Goal: Information Seeking & Learning: Understand process/instructions

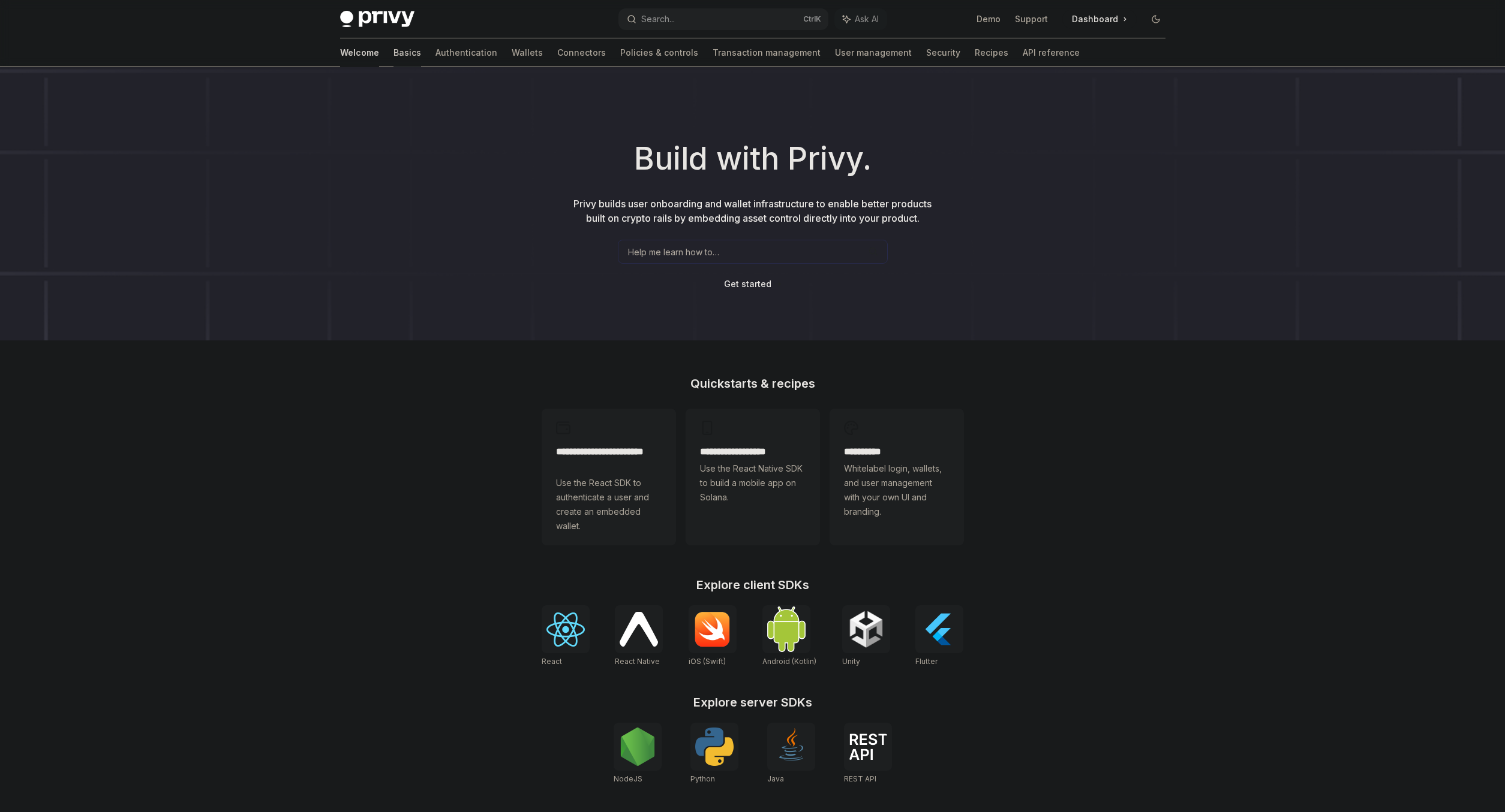
click at [393, 52] on link "Basics" at bounding box center [407, 52] width 27 height 29
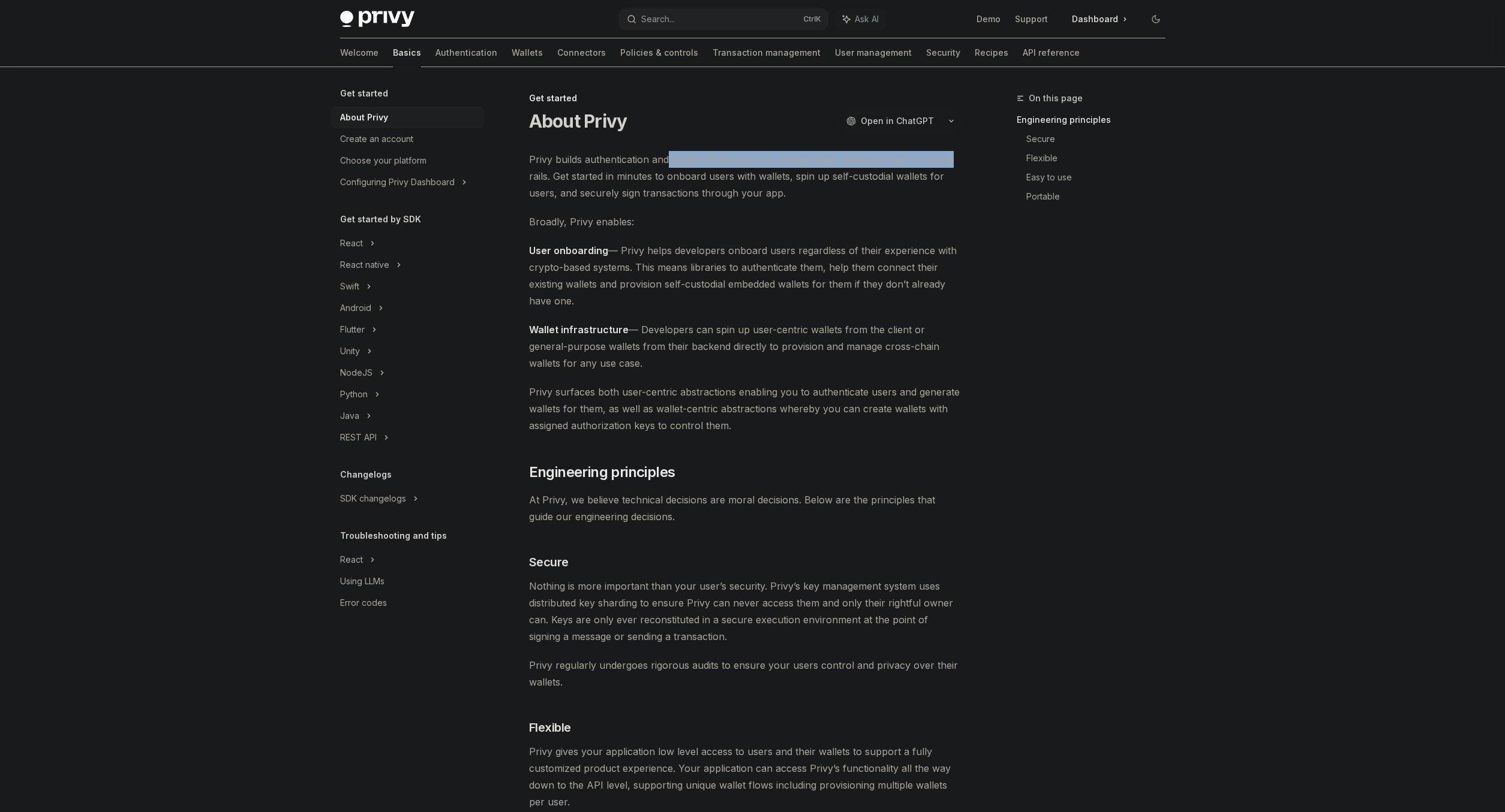
drag, startPoint x: 671, startPoint y: 162, endPoint x: 950, endPoint y: 164, distance: 279.0
click at [947, 164] on span "Privy builds authentication and wallet infrastructure to enable better products…" at bounding box center [745, 176] width 433 height 50
click at [951, 164] on span "Privy builds authentication and wallet infrastructure to enable better products…" at bounding box center [745, 176] width 433 height 50
drag, startPoint x: 574, startPoint y: 175, endPoint x: 647, endPoint y: 176, distance: 73.0
click at [647, 176] on span "Privy builds authentication and wallet infrastructure to enable better products…" at bounding box center [745, 176] width 433 height 50
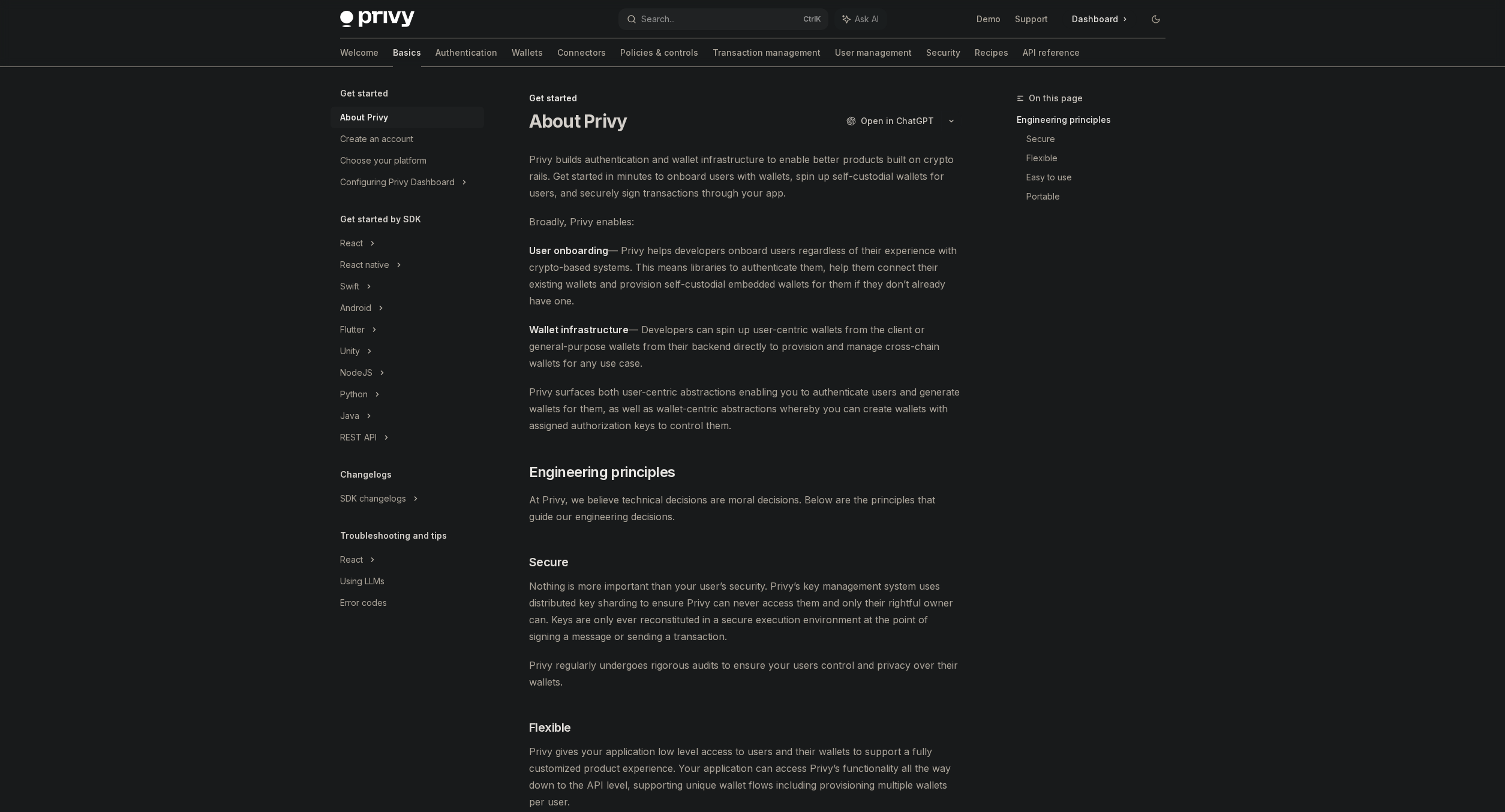
click at [677, 180] on span "Privy builds authentication and wallet infrastructure to enable better products…" at bounding box center [745, 176] width 433 height 50
drag, startPoint x: 665, startPoint y: 177, endPoint x: 728, endPoint y: 177, distance: 63.0
click at [728, 177] on span "Privy builds authentication and wallet infrastructure to enable better products…" at bounding box center [745, 176] width 433 height 50
click at [757, 179] on span "Privy builds authentication and wallet infrastructure to enable better products…" at bounding box center [745, 176] width 433 height 50
drag, startPoint x: 696, startPoint y: 176, endPoint x: 807, endPoint y: 179, distance: 111.0
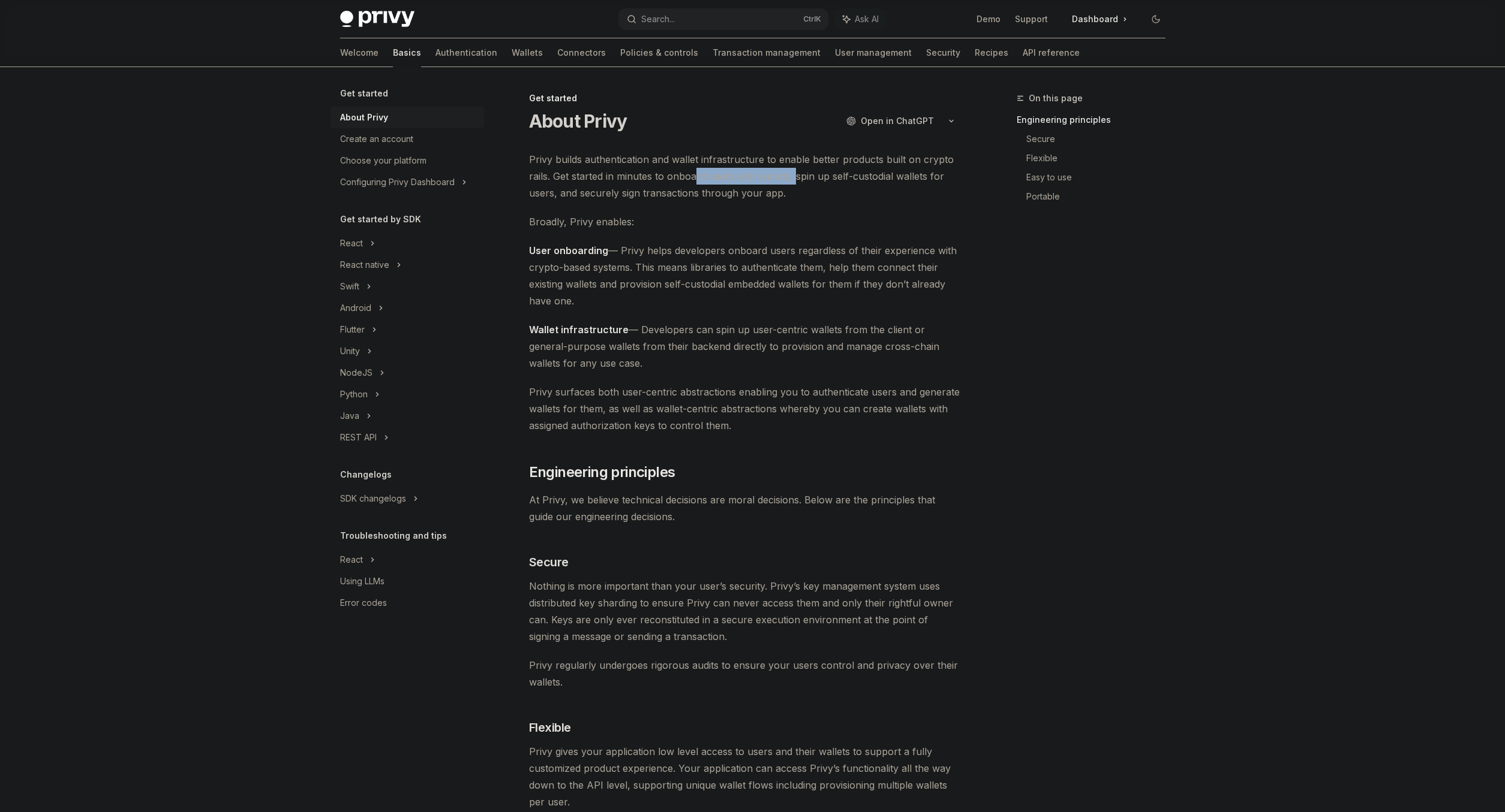
click at [796, 178] on span "Privy builds authentication and wallet infrastructure to enable better products…" at bounding box center [745, 176] width 433 height 50
click at [807, 179] on span "Privy builds authentication and wallet infrastructure to enable better products…" at bounding box center [745, 176] width 433 height 50
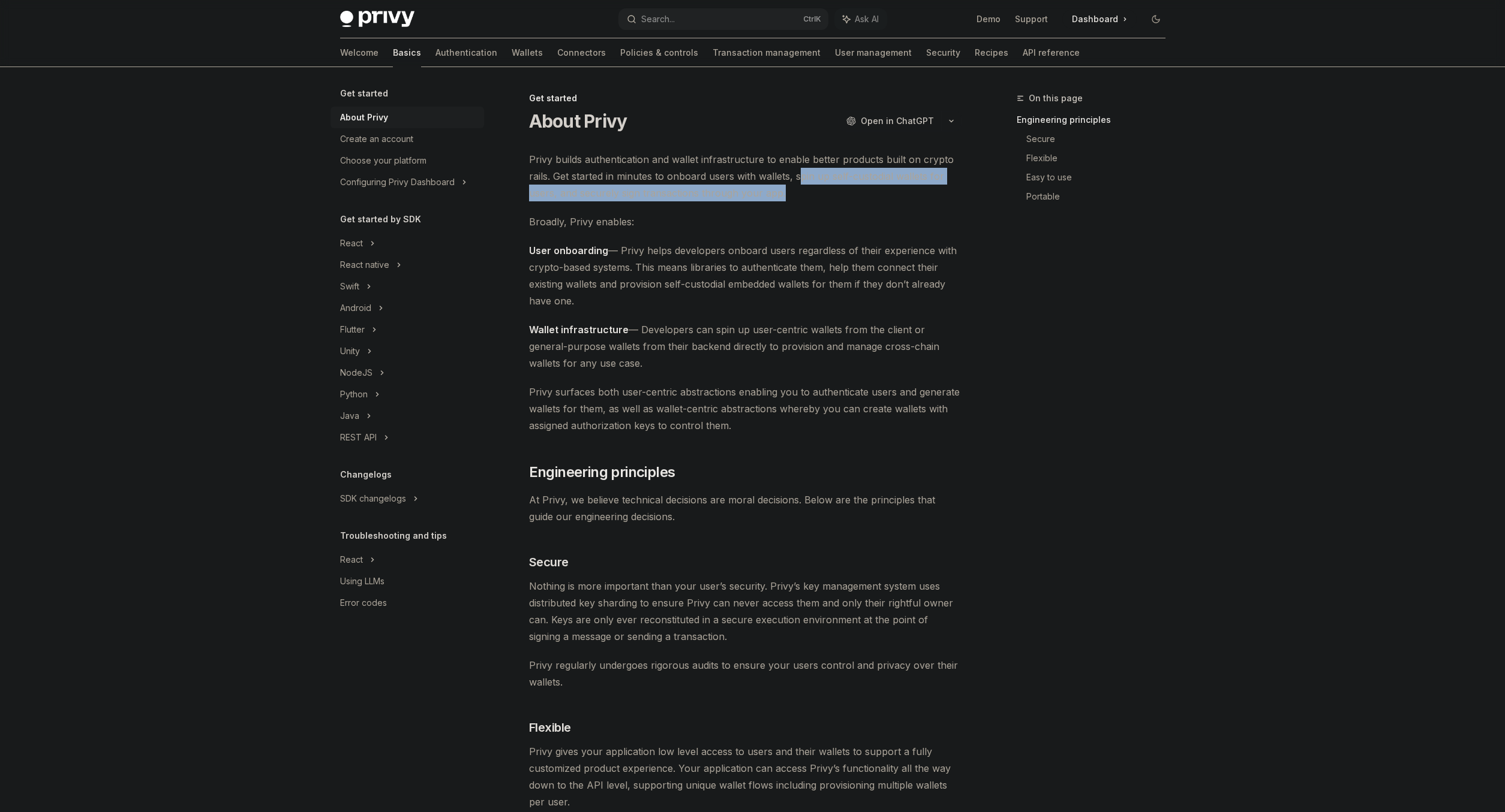
drag, startPoint x: 798, startPoint y: 184, endPoint x: 883, endPoint y: 186, distance: 85.0
click at [883, 186] on span "Privy builds authentication and wallet infrastructure to enable better products…" at bounding box center [745, 176] width 433 height 50
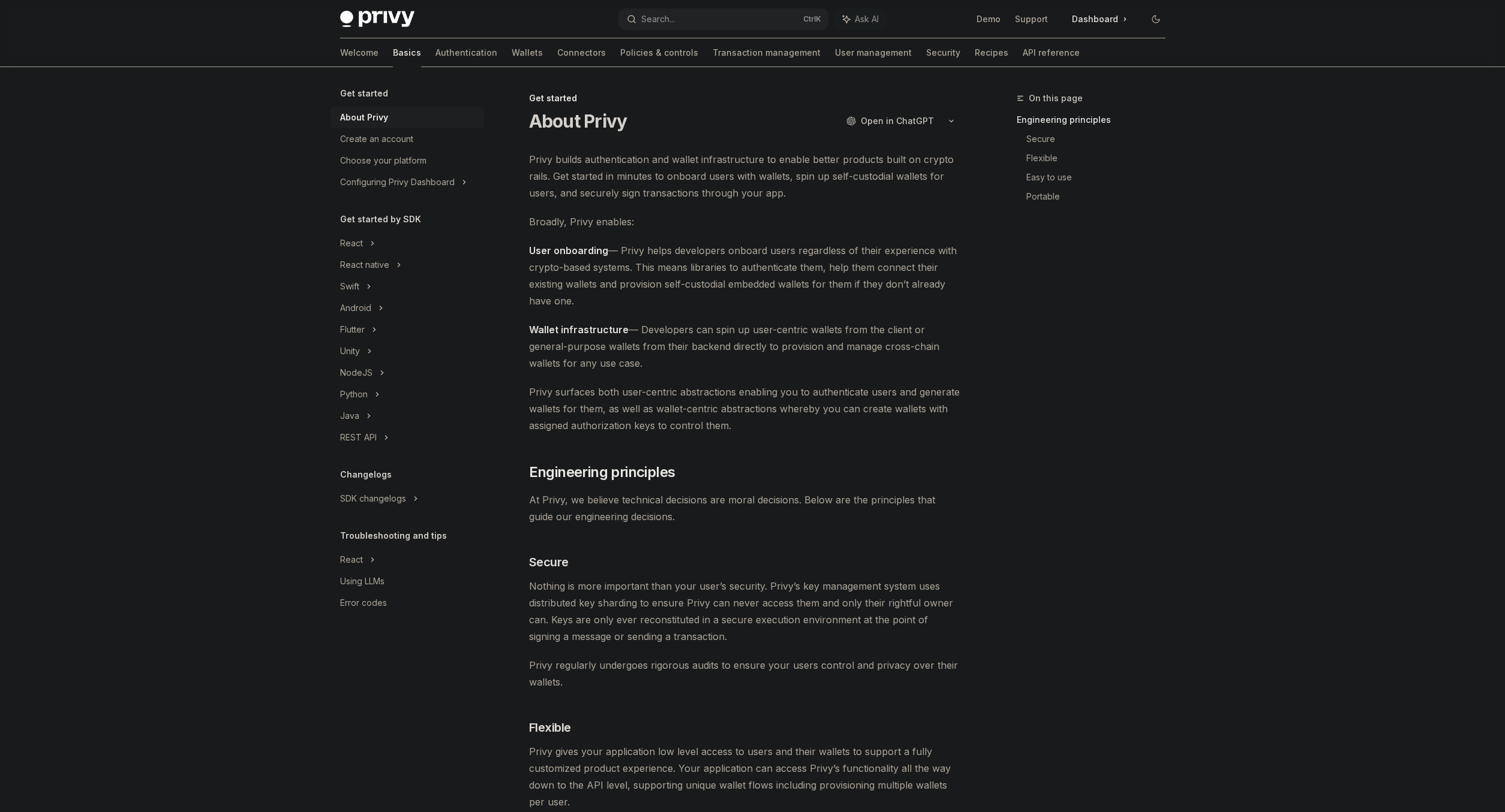
click at [883, 186] on span "Privy builds authentication and wallet infrastructure to enable better products…" at bounding box center [745, 176] width 433 height 50
drag, startPoint x: 560, startPoint y: 190, endPoint x: 643, endPoint y: 189, distance: 83.0
click at [643, 189] on span "Privy builds authentication and wallet infrastructure to enable better products…" at bounding box center [745, 176] width 433 height 50
click at [621, 198] on span "Privy builds authentication and wallet infrastructure to enable better products…" at bounding box center [745, 176] width 433 height 50
drag, startPoint x: 618, startPoint y: 194, endPoint x: 800, endPoint y: 184, distance: 182.3
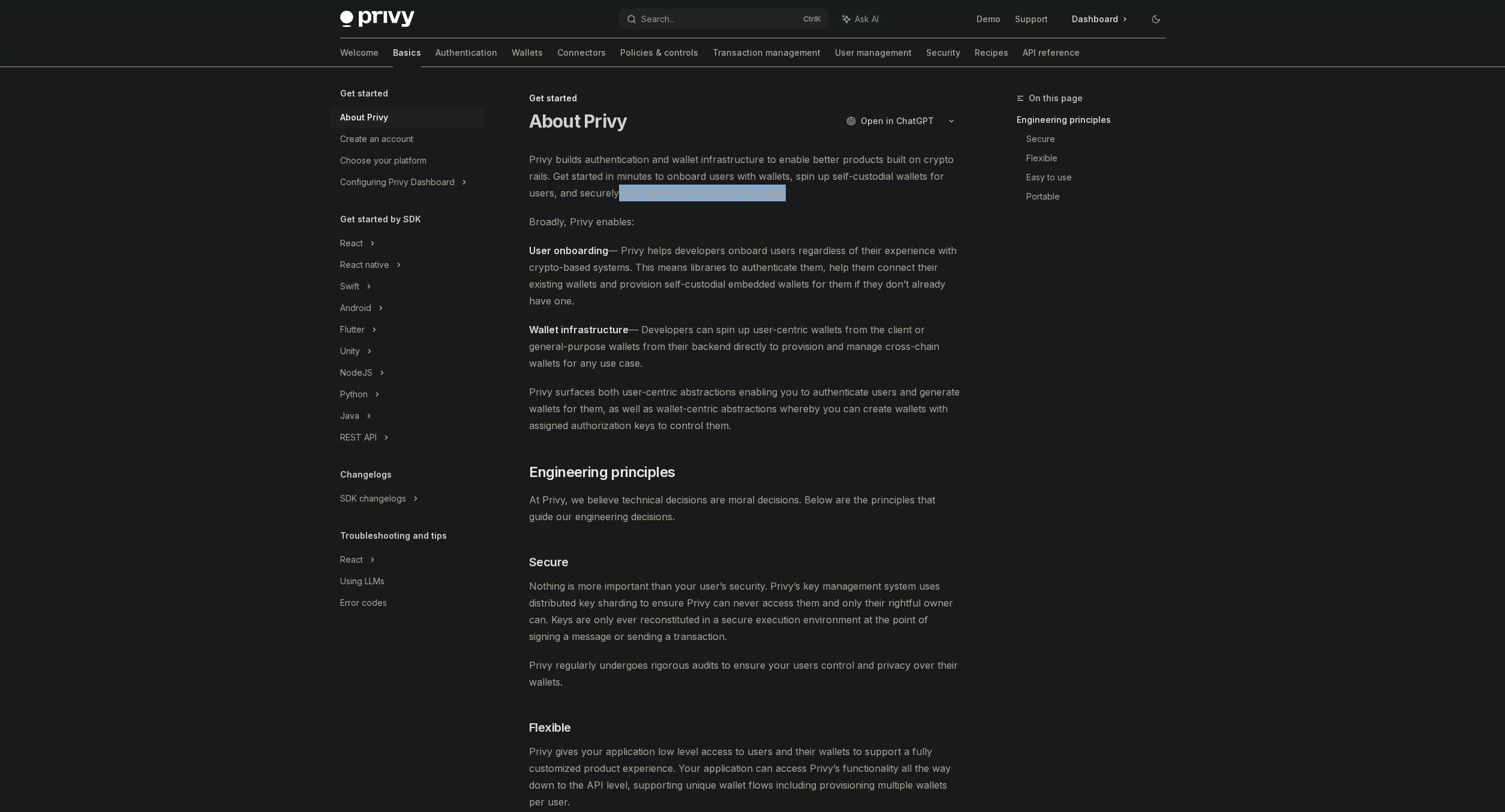
click at [796, 185] on span "Privy builds authentication and wallet infrastructure to enable better products…" at bounding box center [745, 176] width 433 height 50
click at [800, 184] on span "Privy builds authentication and wallet infrastructure to enable better products…" at bounding box center [745, 176] width 433 height 50
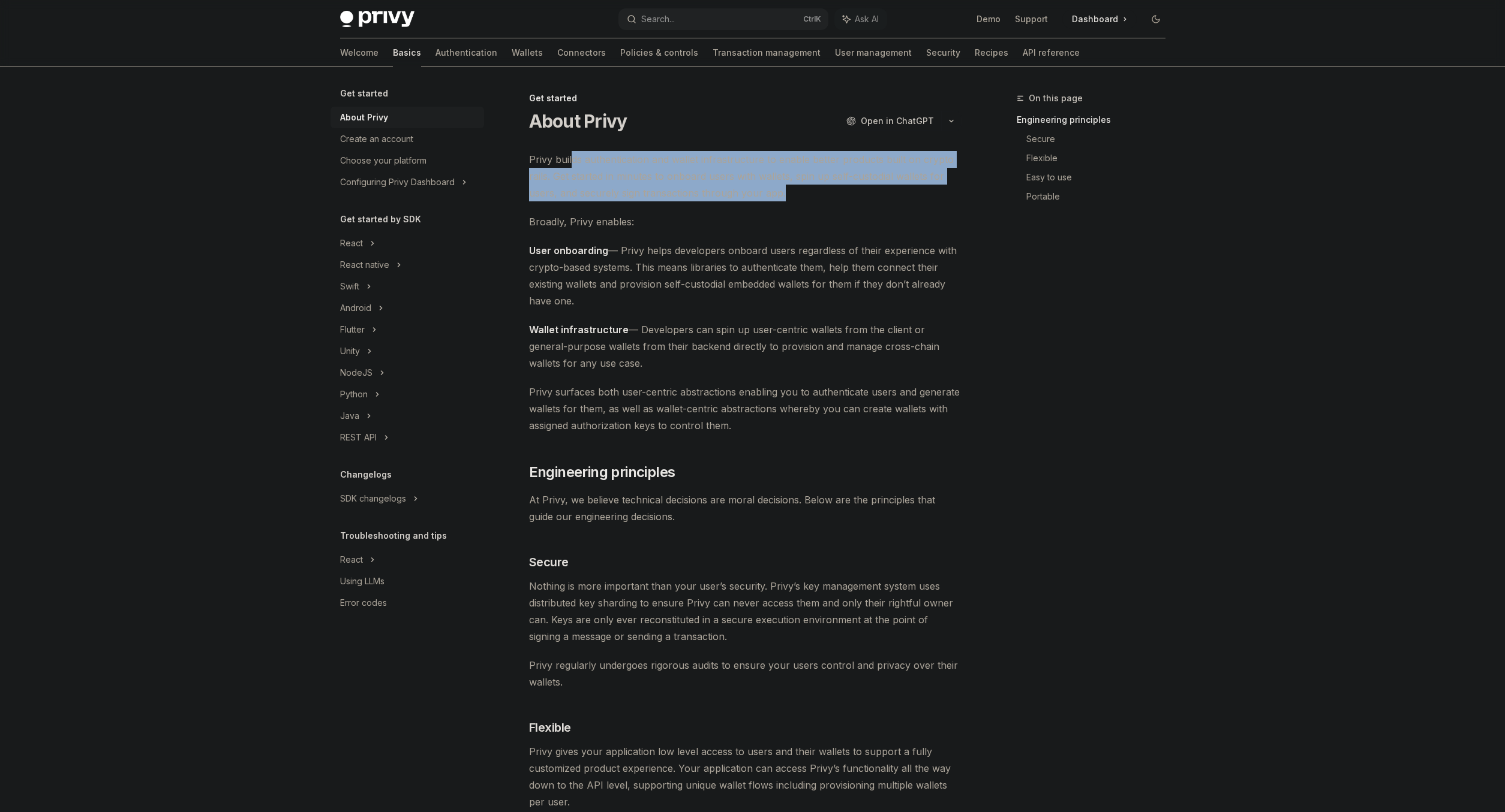
drag, startPoint x: 793, startPoint y: 194, endPoint x: 572, endPoint y: 160, distance: 223.6
click at [572, 160] on span "Privy builds authentication and wallet infrastructure to enable better products…" at bounding box center [745, 176] width 433 height 50
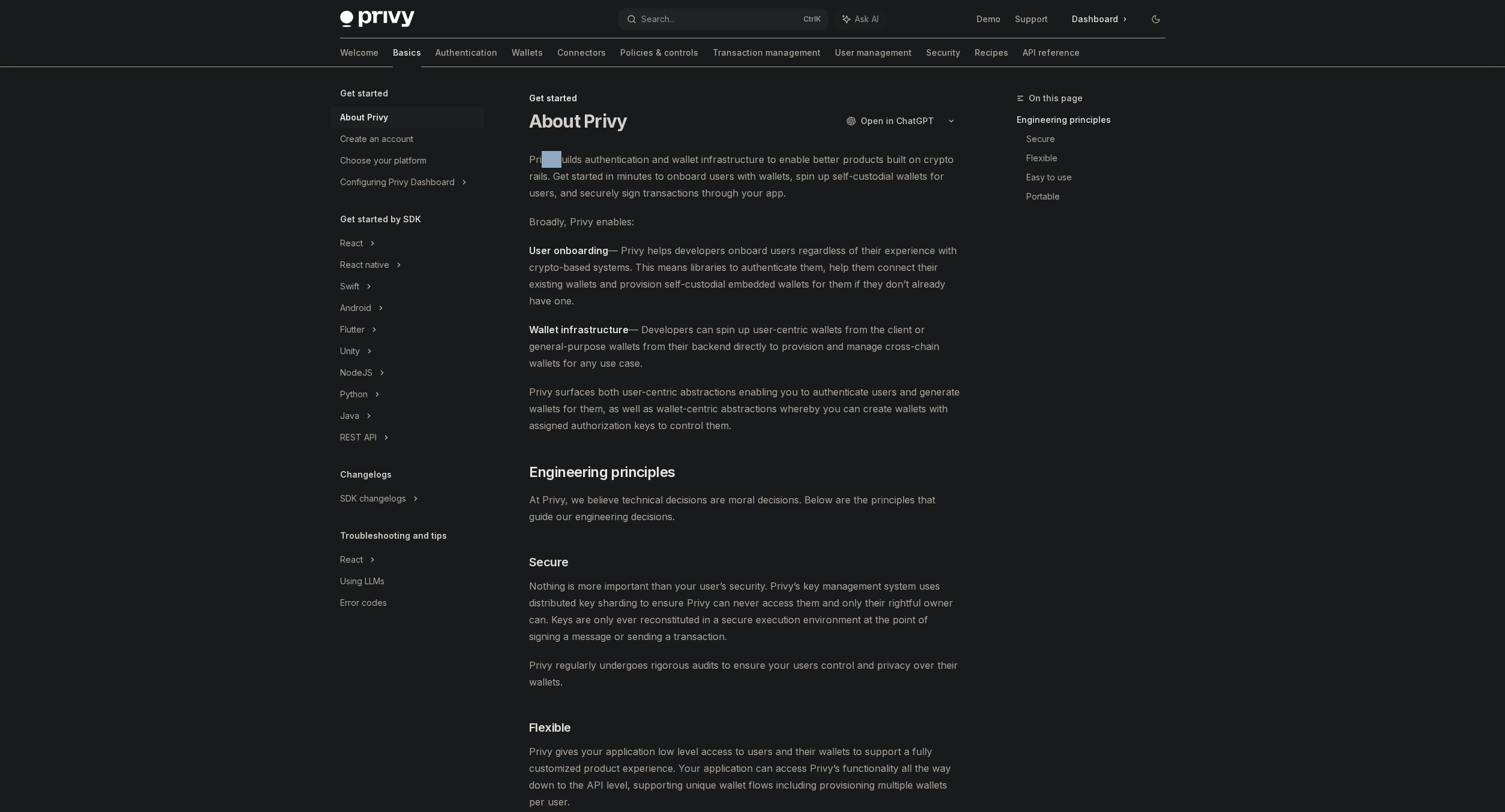
drag, startPoint x: 550, startPoint y: 163, endPoint x: 542, endPoint y: 164, distance: 8.1
click at [542, 164] on span "Privy builds authentication and wallet infrastructure to enable better products…" at bounding box center [745, 176] width 433 height 50
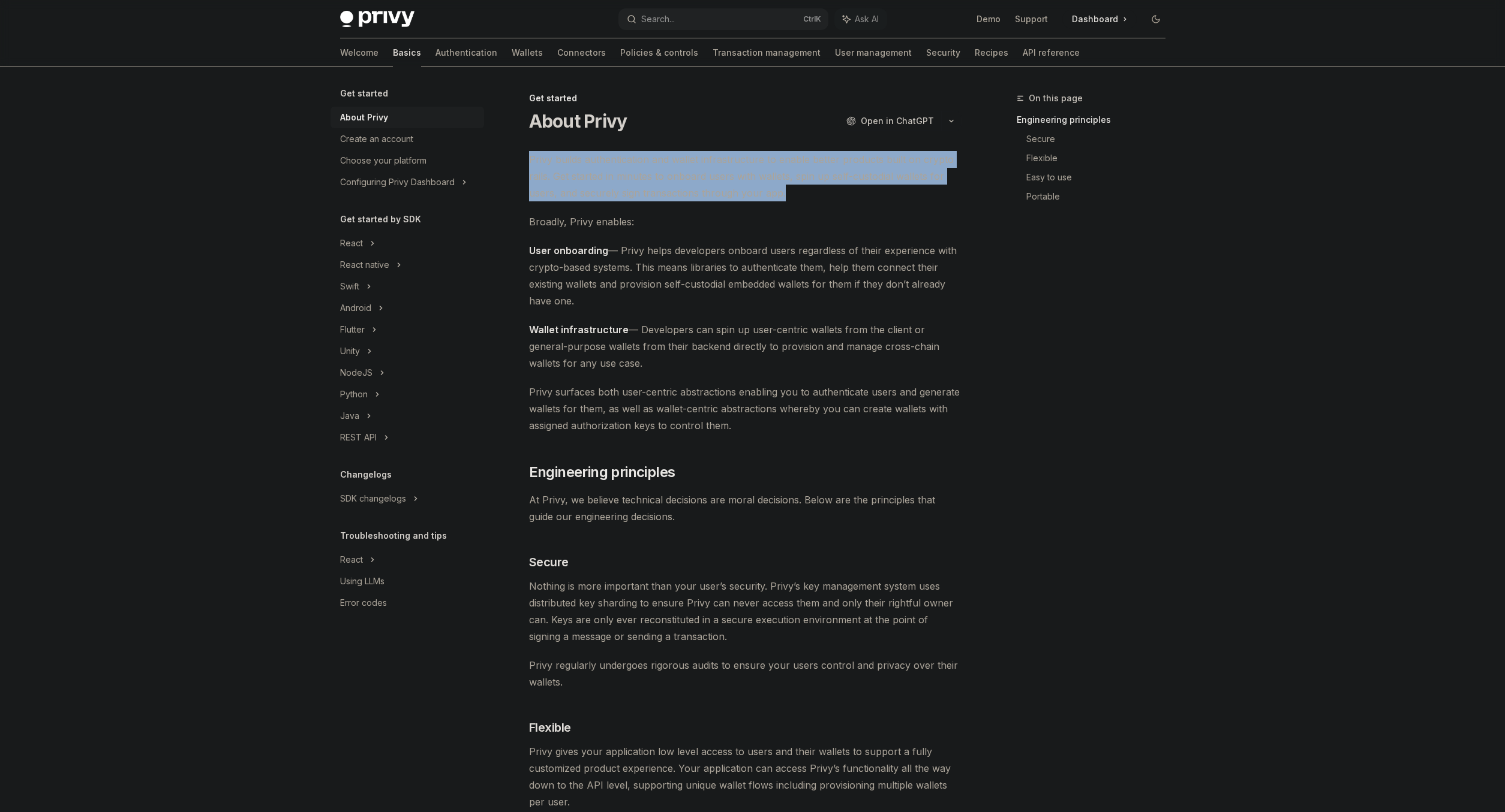
drag, startPoint x: 527, startPoint y: 161, endPoint x: 797, endPoint y: 188, distance: 271.3
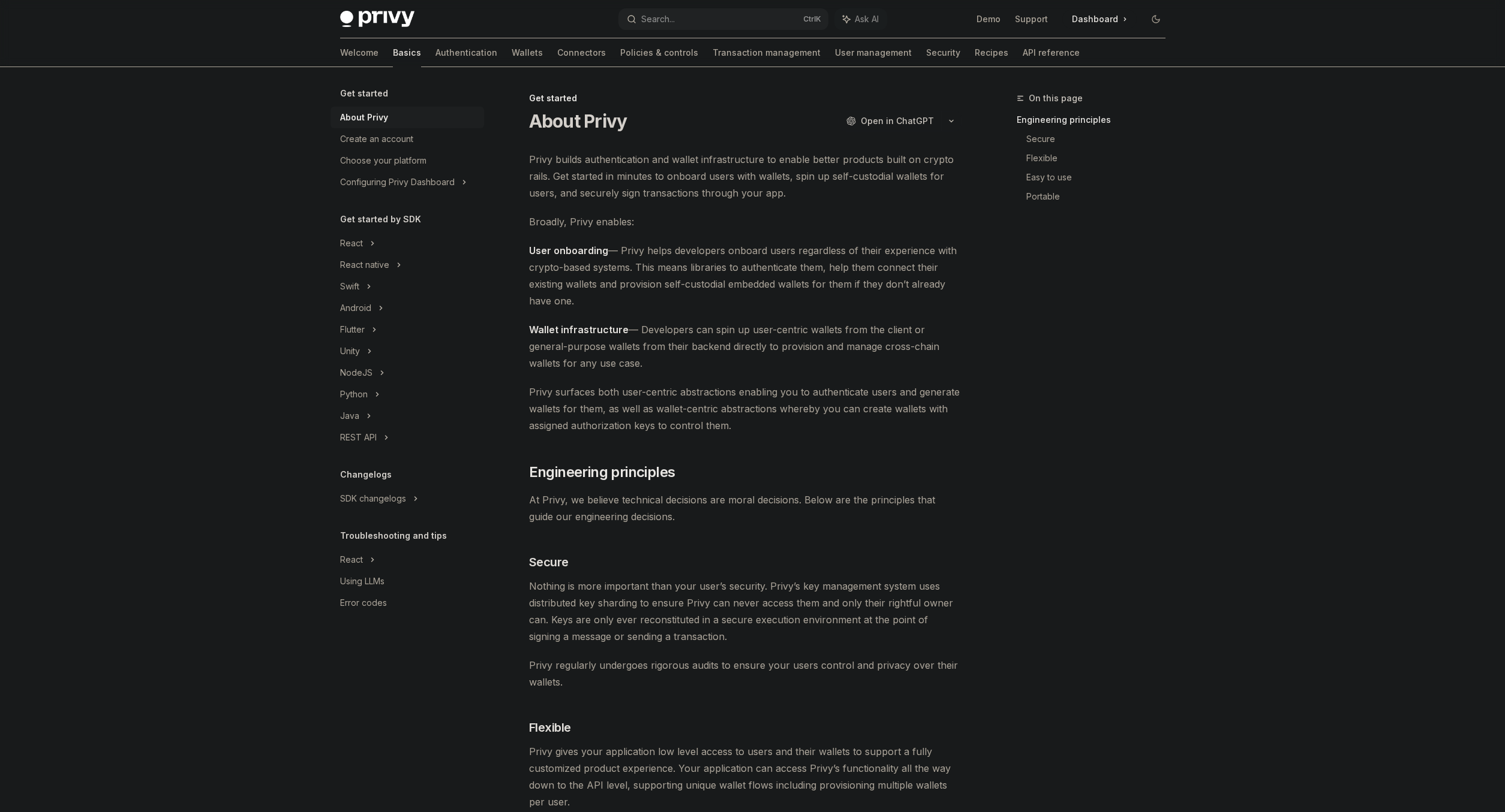
click at [797, 189] on span "Privy builds authentication and wallet infrastructure to enable better products…" at bounding box center [745, 176] width 433 height 50
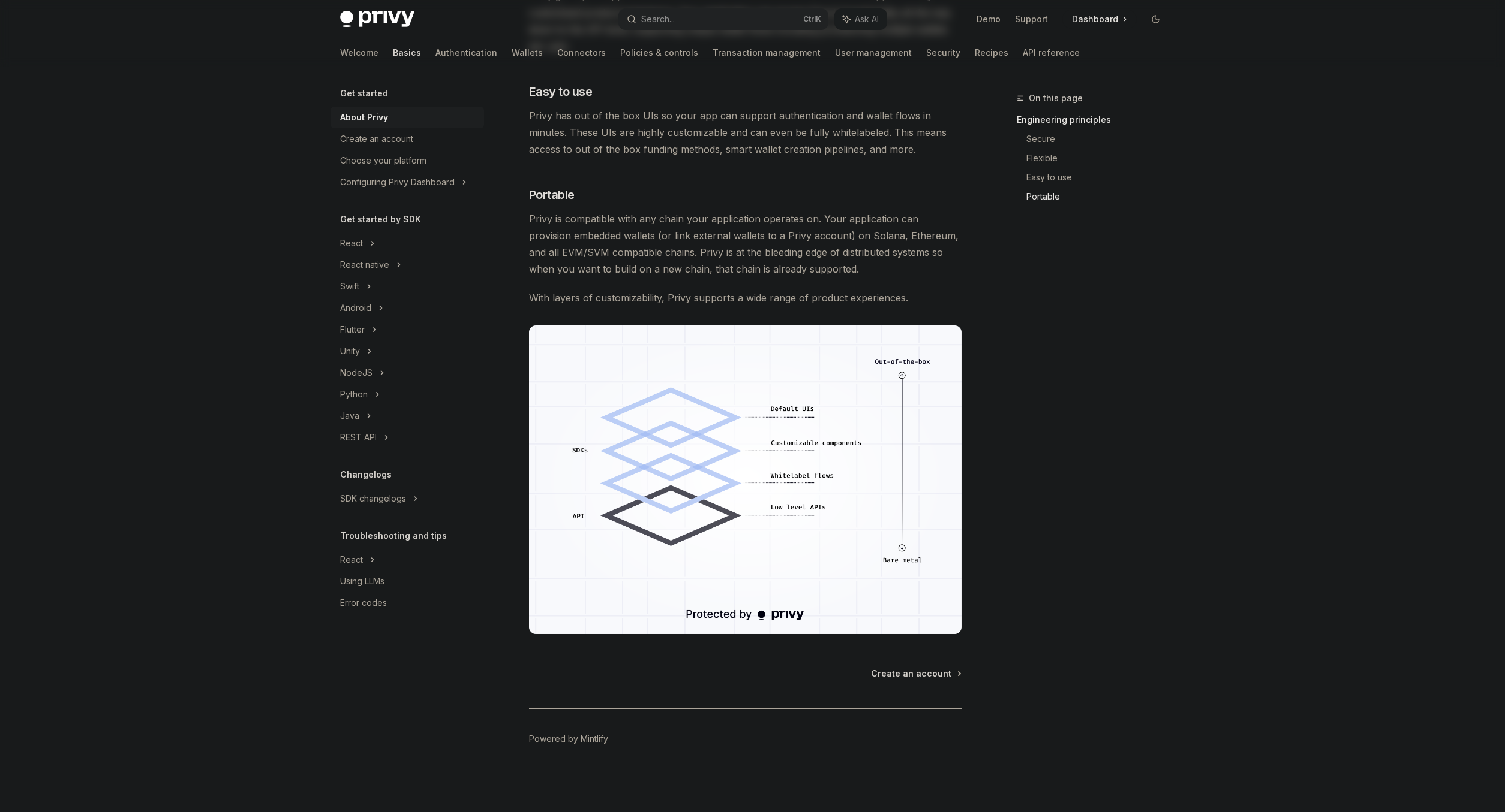
scroll to position [906, 0]
click at [363, 380] on div "NodeJS" at bounding box center [407, 373] width 154 height 22
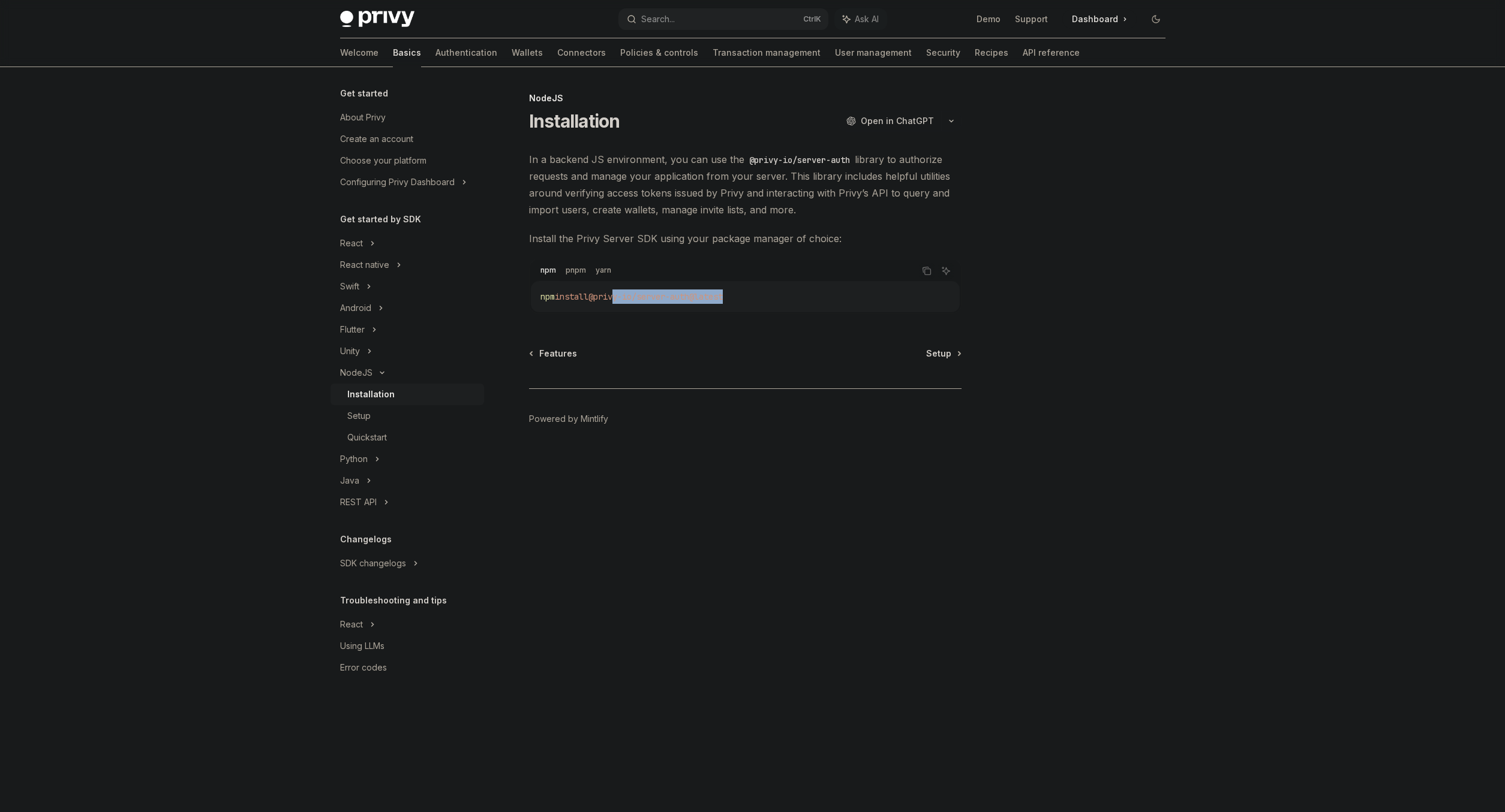
drag, startPoint x: 751, startPoint y: 301, endPoint x: 619, endPoint y: 305, distance: 132.1
click at [619, 305] on div "npm install @privy-io/server-auth@latest" at bounding box center [745, 297] width 429 height 31
click at [678, 313] on div "npm install @privy-io/server-auth@latest" at bounding box center [745, 297] width 429 height 31
click at [606, 204] on span "In a backend JS environment, you can use the @privy-io/server-auth library to a…" at bounding box center [745, 184] width 433 height 67
click at [361, 408] on link "Setup" at bounding box center [407, 416] width 154 height 22
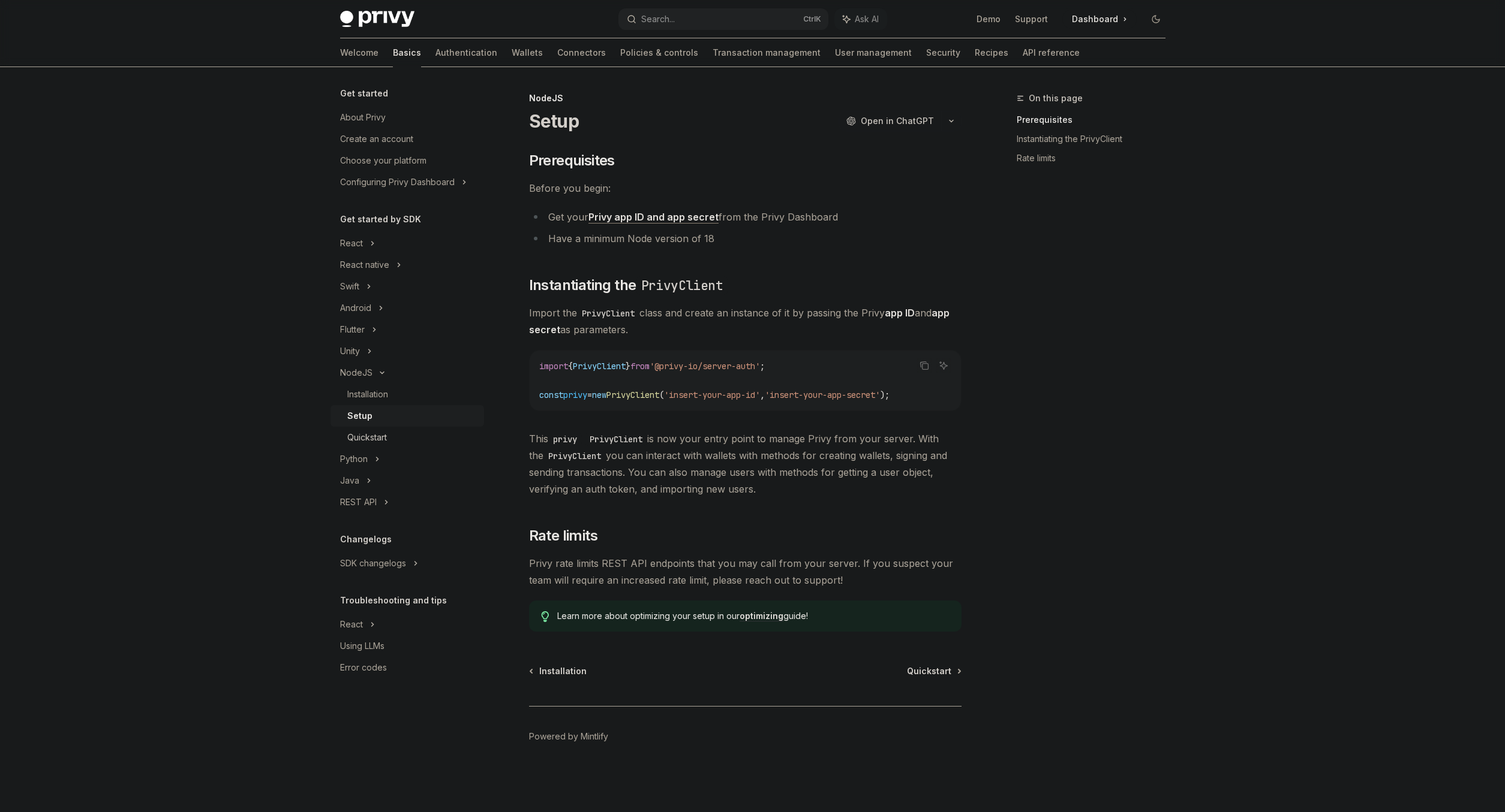
click at [431, 429] on link "Quickstart" at bounding box center [407, 438] width 154 height 22
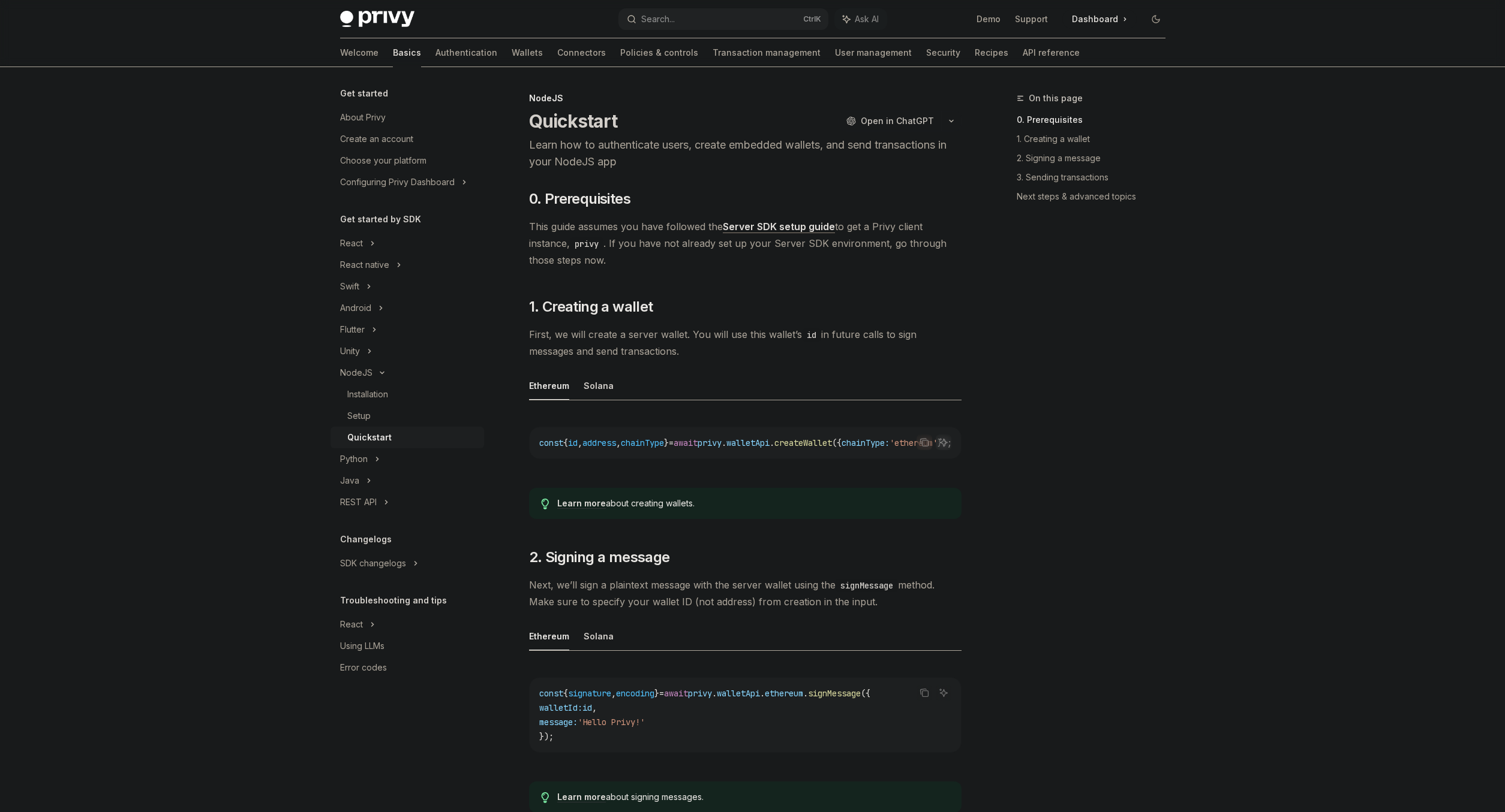
click at [484, 59] on div "Welcome Basics Authentication Wallets Connectors Policies & controls Transactio…" at bounding box center [710, 52] width 740 height 29
click at [512, 57] on link "Wallets" at bounding box center [527, 52] width 31 height 29
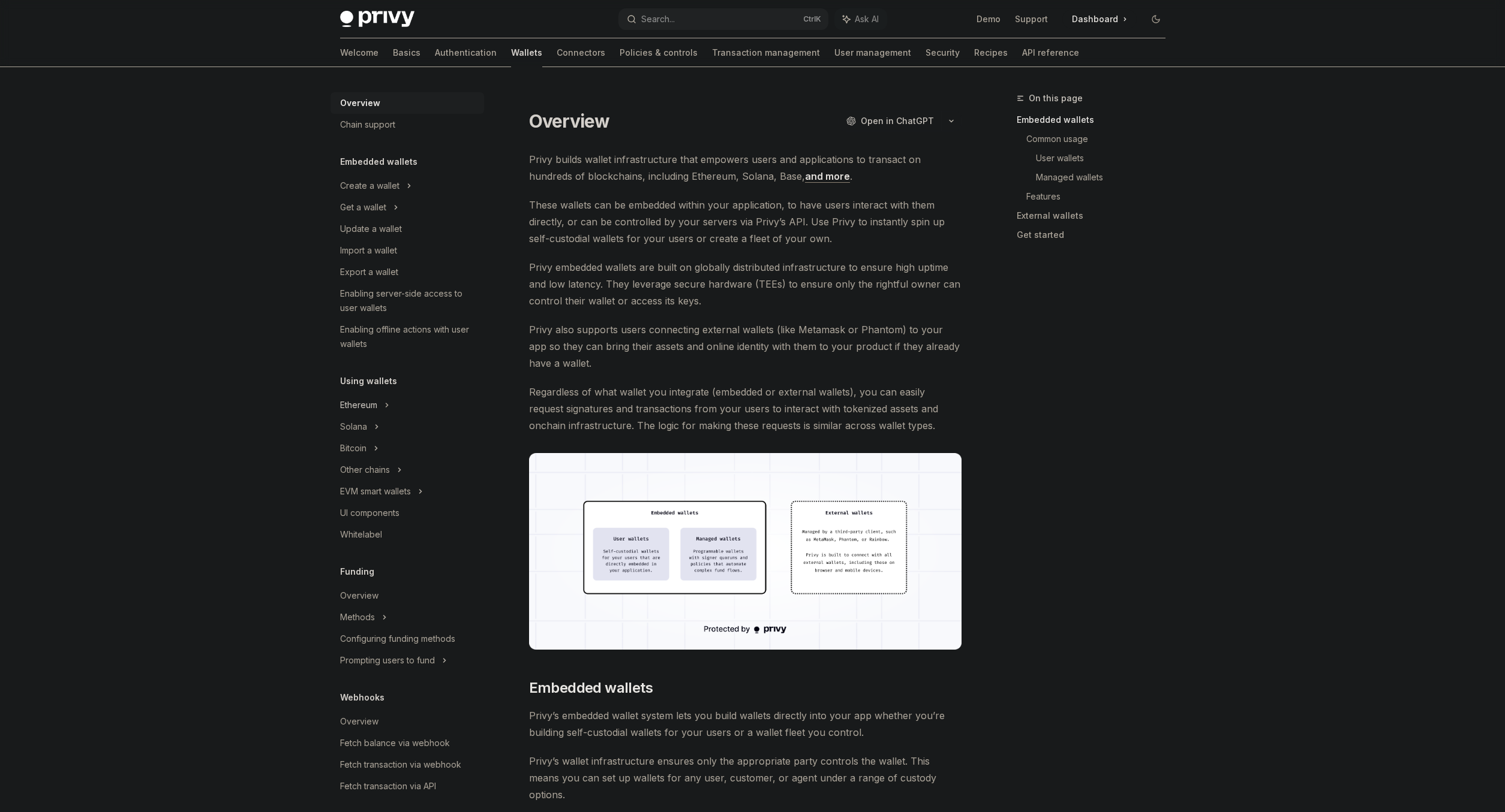
click at [376, 193] on div "Ethereum" at bounding box center [370, 186] width 59 height 15
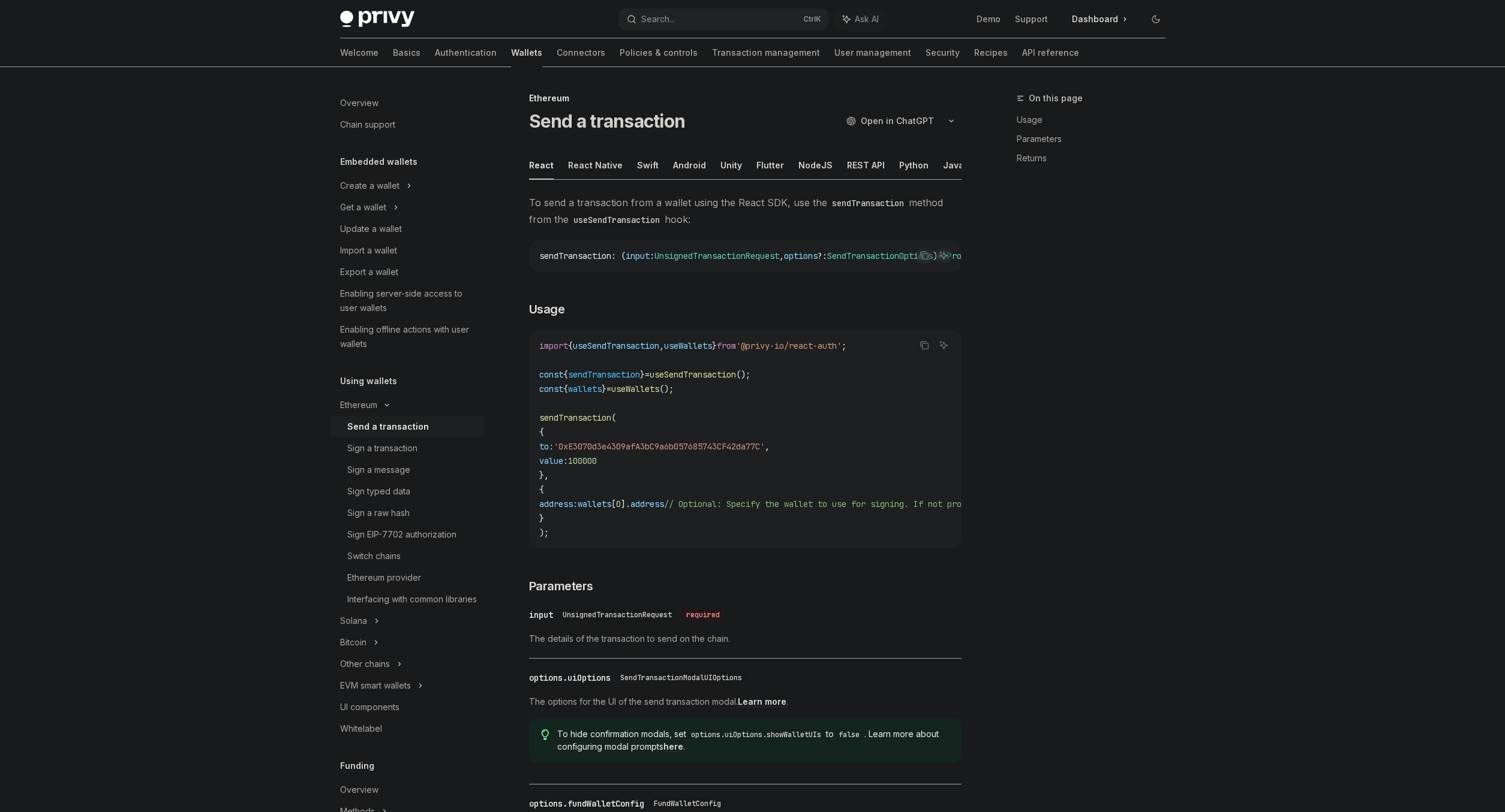
type textarea "*"
drag, startPoint x: 691, startPoint y: 369, endPoint x: 728, endPoint y: 369, distance: 37.0
click at [728, 369] on code "import { useSendTransaction , useWallets } from '@privy-io/react-auth' ; const …" at bounding box center [853, 439] width 629 height 202
click at [728, 371] on span "useSendTransaction" at bounding box center [693, 374] width 86 height 11
drag, startPoint x: 628, startPoint y: 541, endPoint x: 634, endPoint y: 538, distance: 6.7
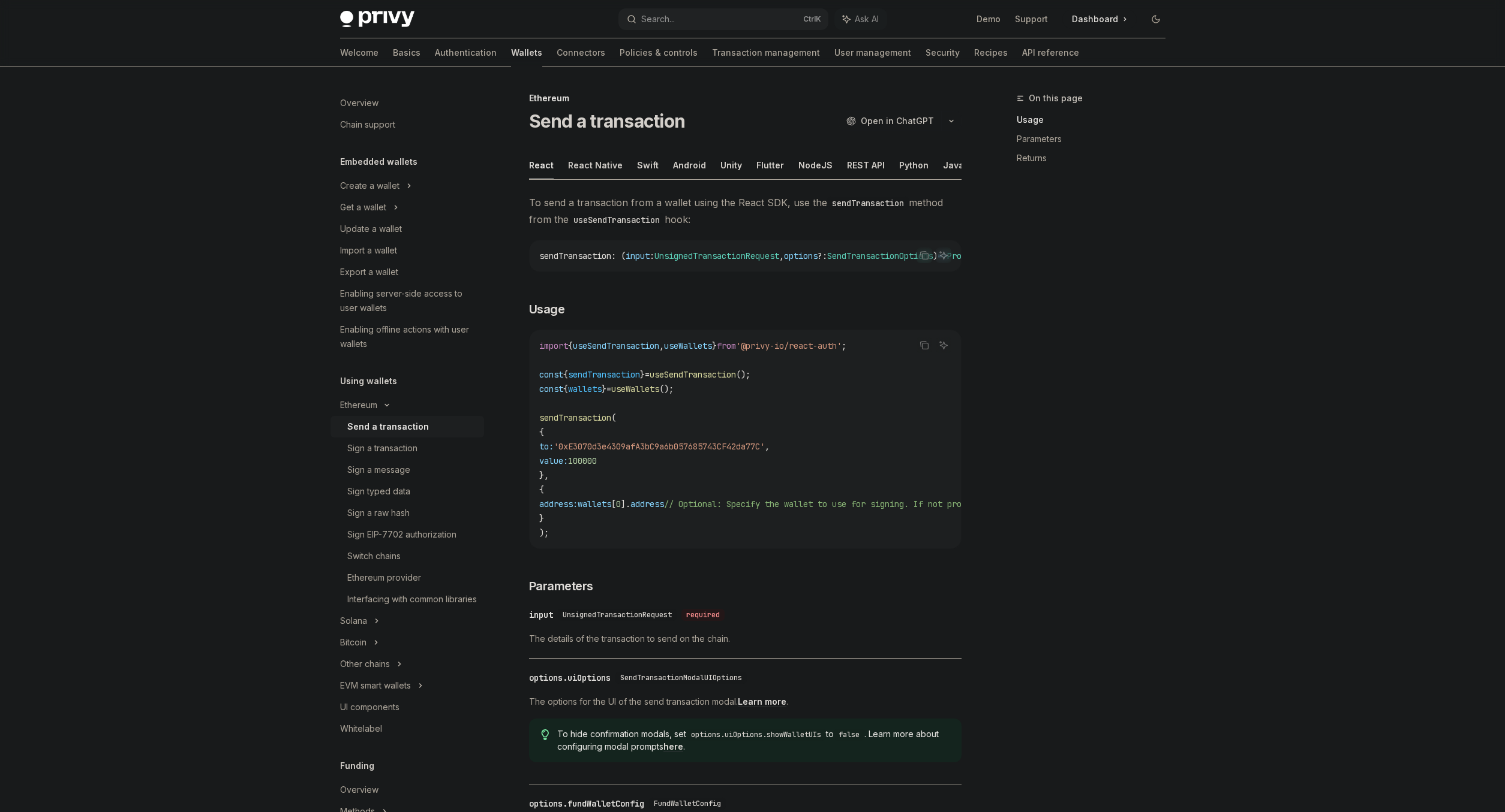
click at [638, 540] on div "import { useSendTransaction , useWallets } from '@privy-io/react-auth' ; const …" at bounding box center [745, 439] width 431 height 218
click at [622, 536] on code "import { useSendTransaction , useWallets } from '@privy-io/react-auth' ; const …" at bounding box center [853, 439] width 629 height 202
click at [608, 536] on code "import { useSendTransaction , useWallets } from '@privy-io/react-auth' ; const …" at bounding box center [853, 439] width 629 height 202
